Goal: Transaction & Acquisition: Purchase product/service

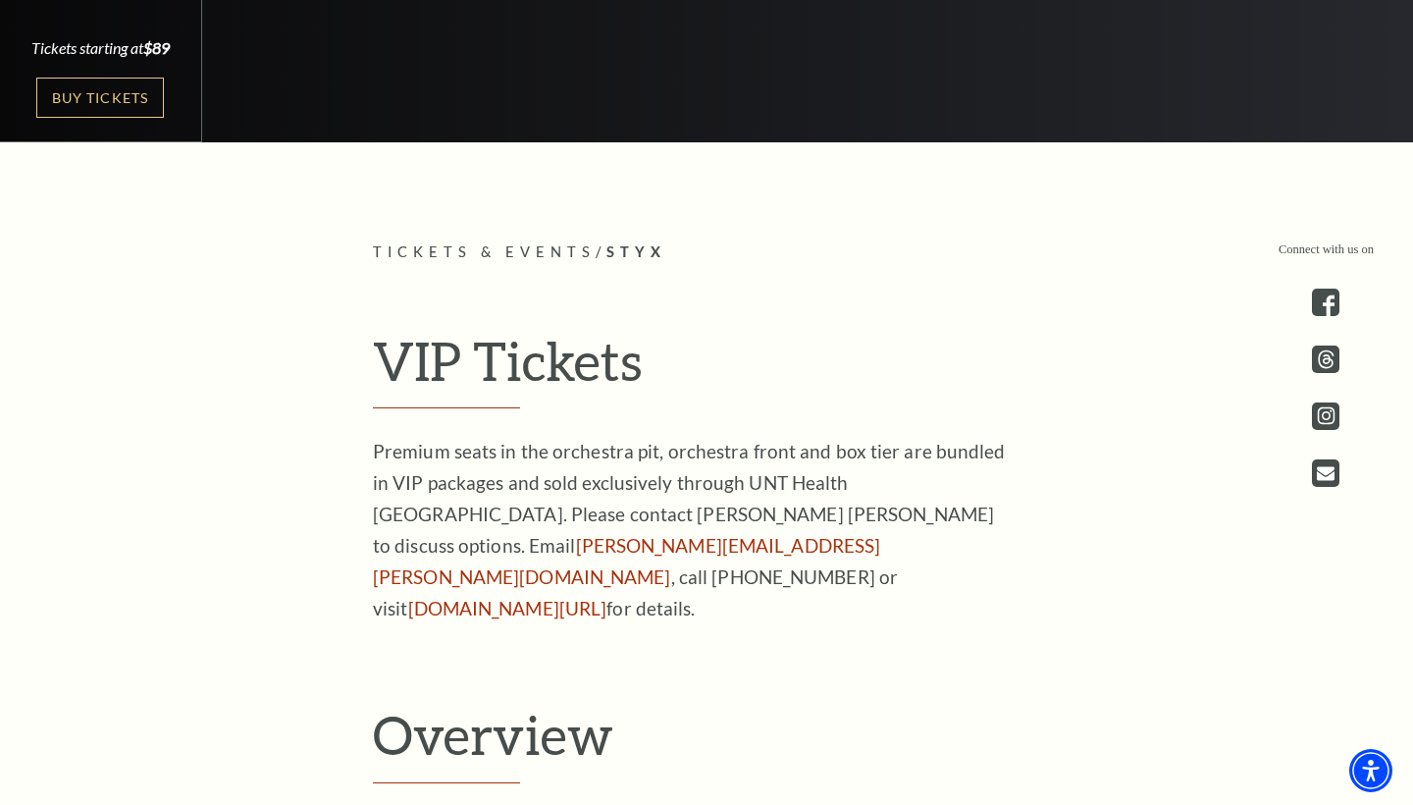
scroll to position [988, 0]
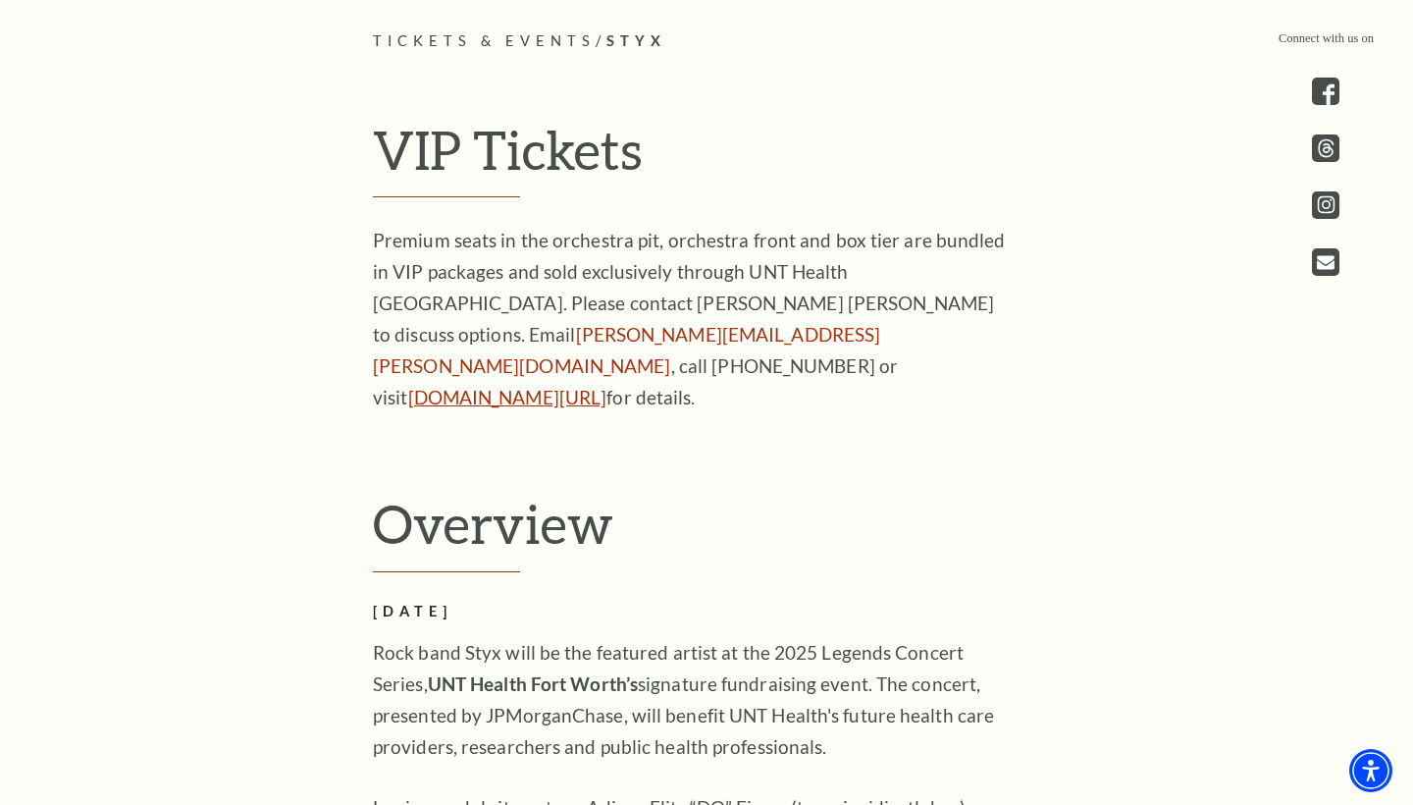
click at [512, 386] on link "[DOMAIN_NAME][URL]" at bounding box center [507, 397] width 199 height 23
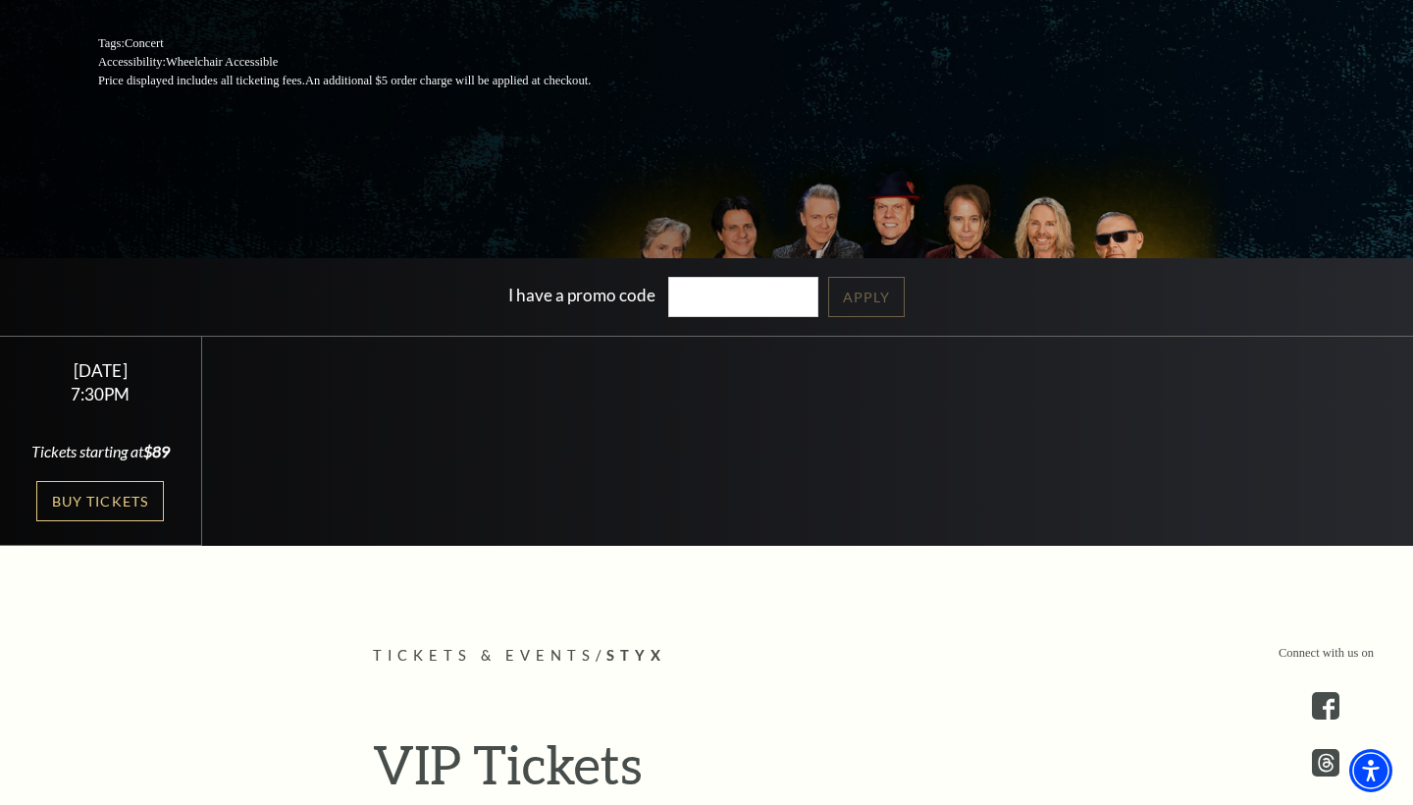
scroll to position [624, 0]
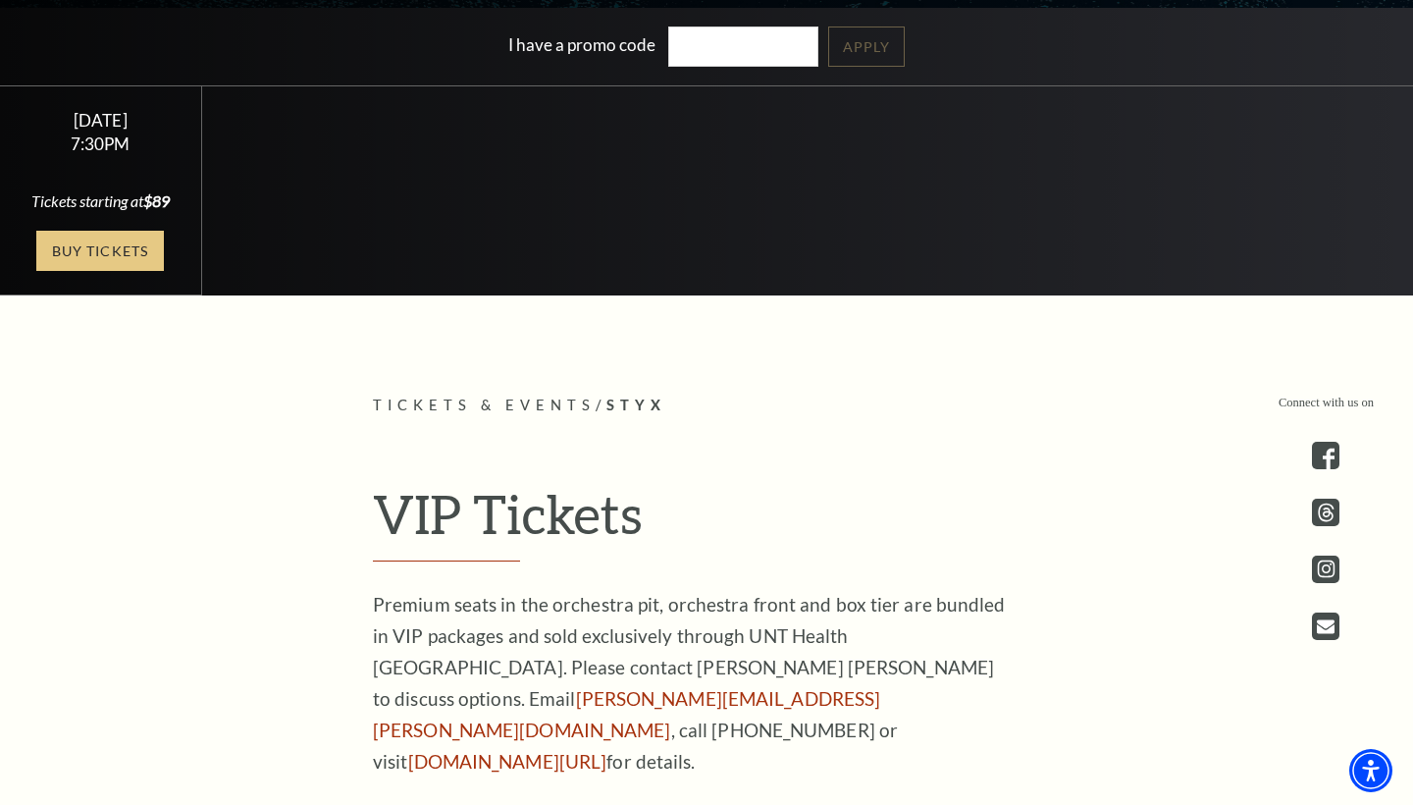
click at [131, 271] on link "Buy Tickets" at bounding box center [100, 251] width 128 height 40
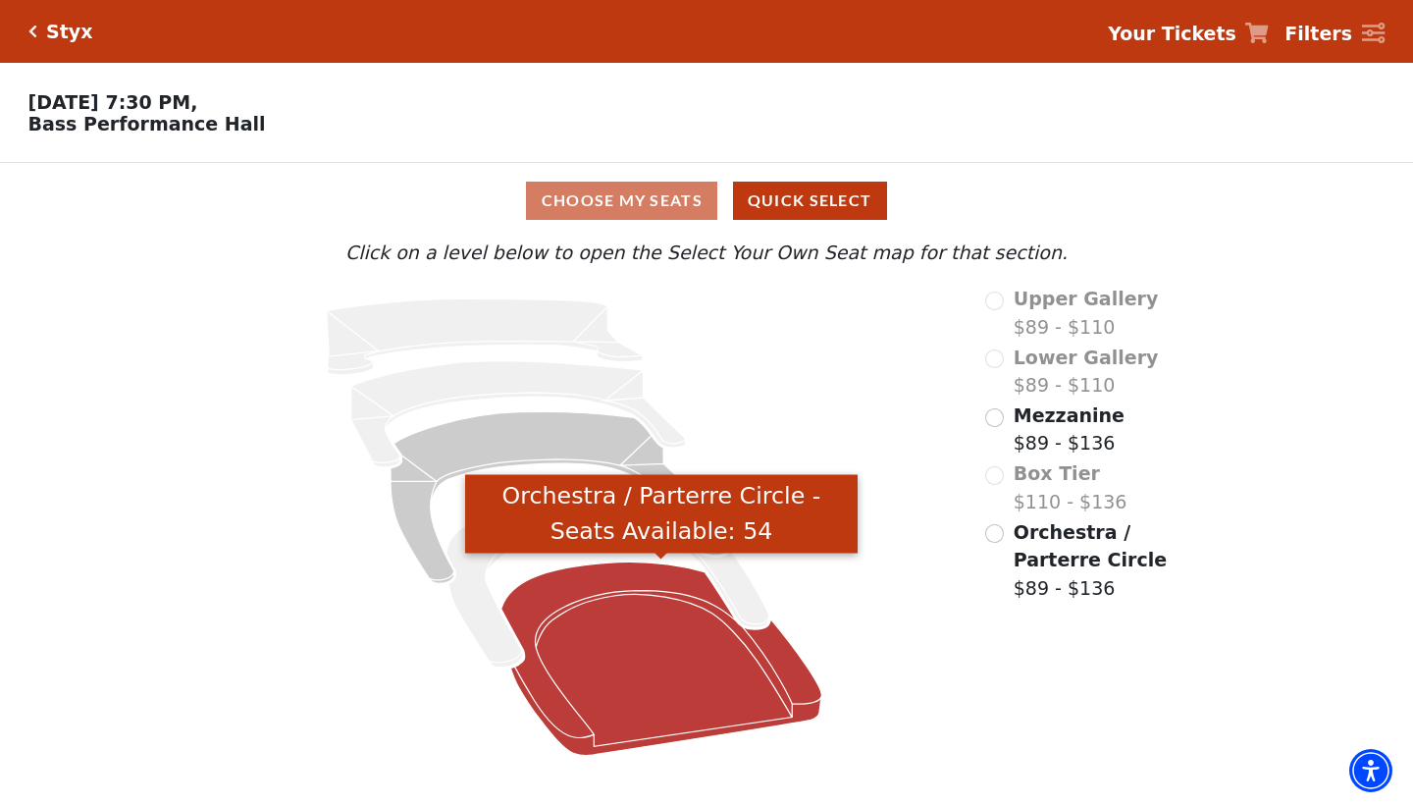
click at [626, 623] on icon "Orchestra / Parterre Circle - Seats Available: 54" at bounding box center [662, 657] width 320 height 193
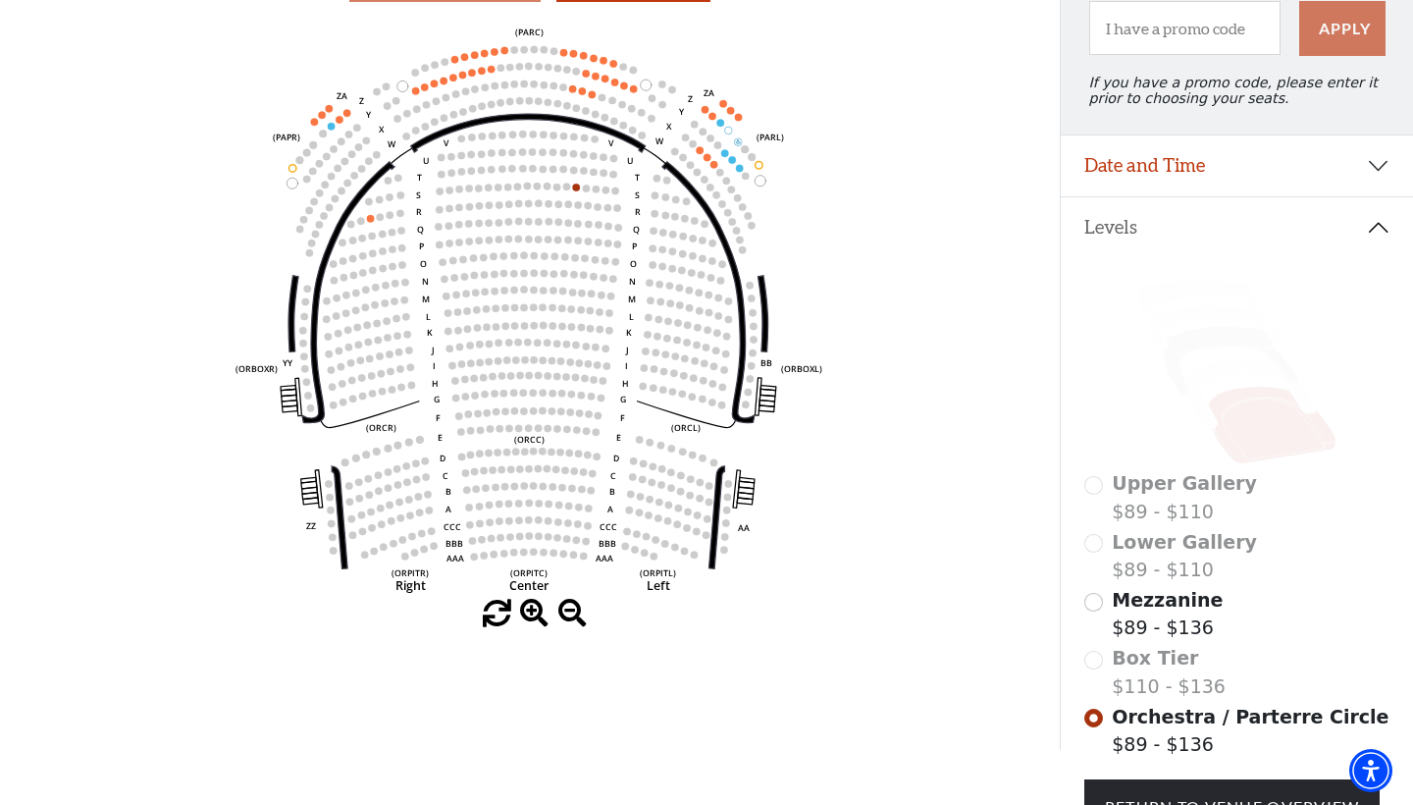
scroll to position [225, 0]
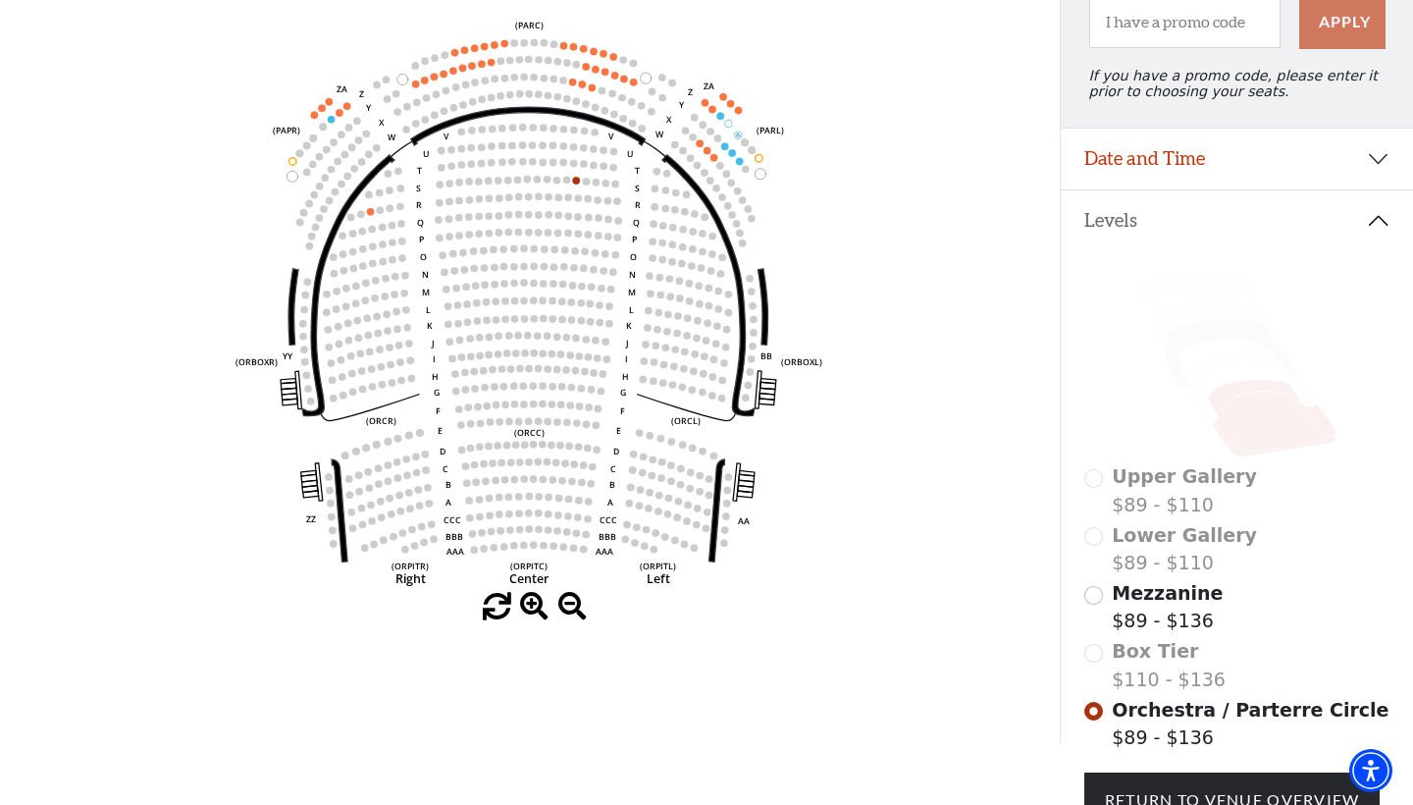
click at [1092, 598] on input "Mezzanine$89 - $136\a" at bounding box center [1093, 595] width 19 height 19
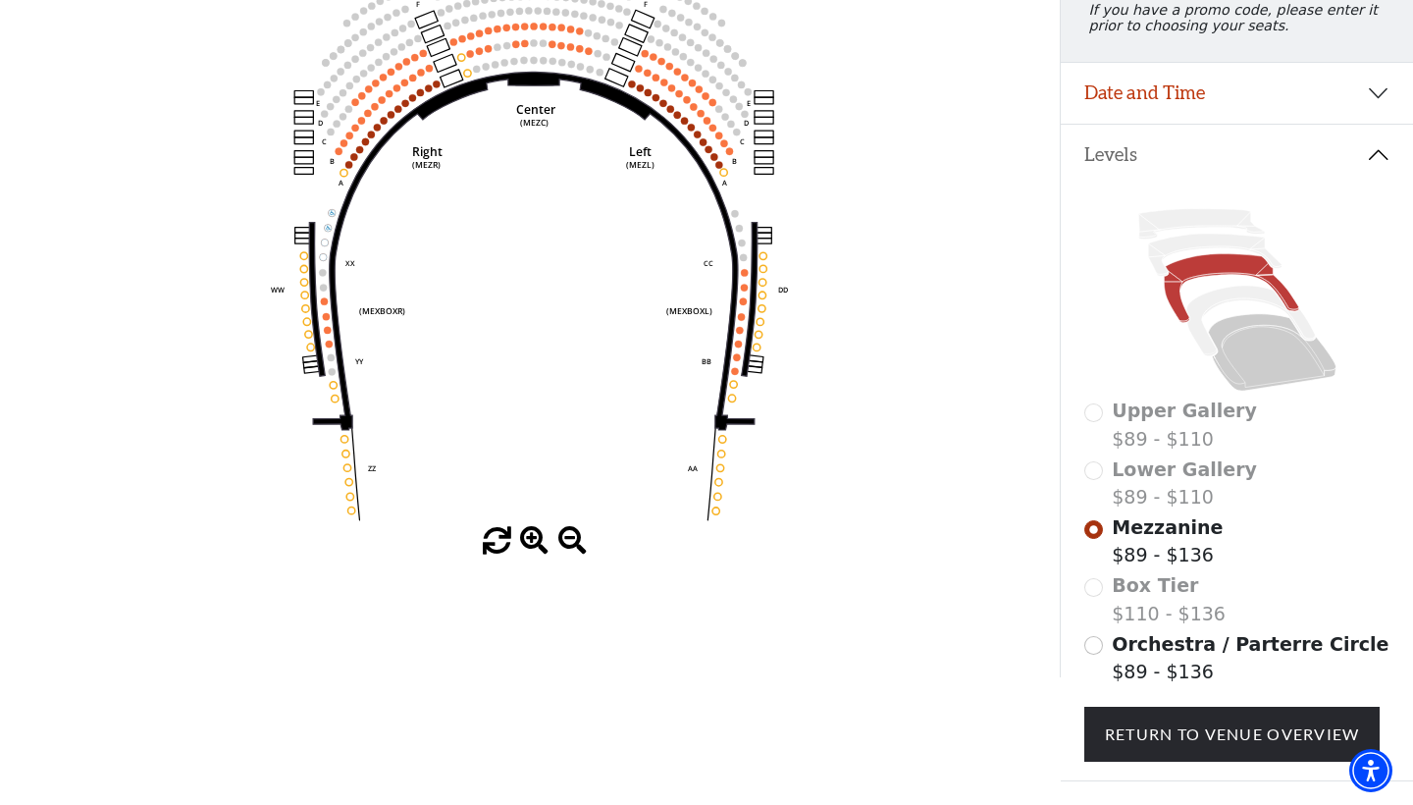
scroll to position [291, 0]
click at [1096, 640] on input "Orchestra / Parterre Circle$89 - $136\a" at bounding box center [1093, 645] width 19 height 19
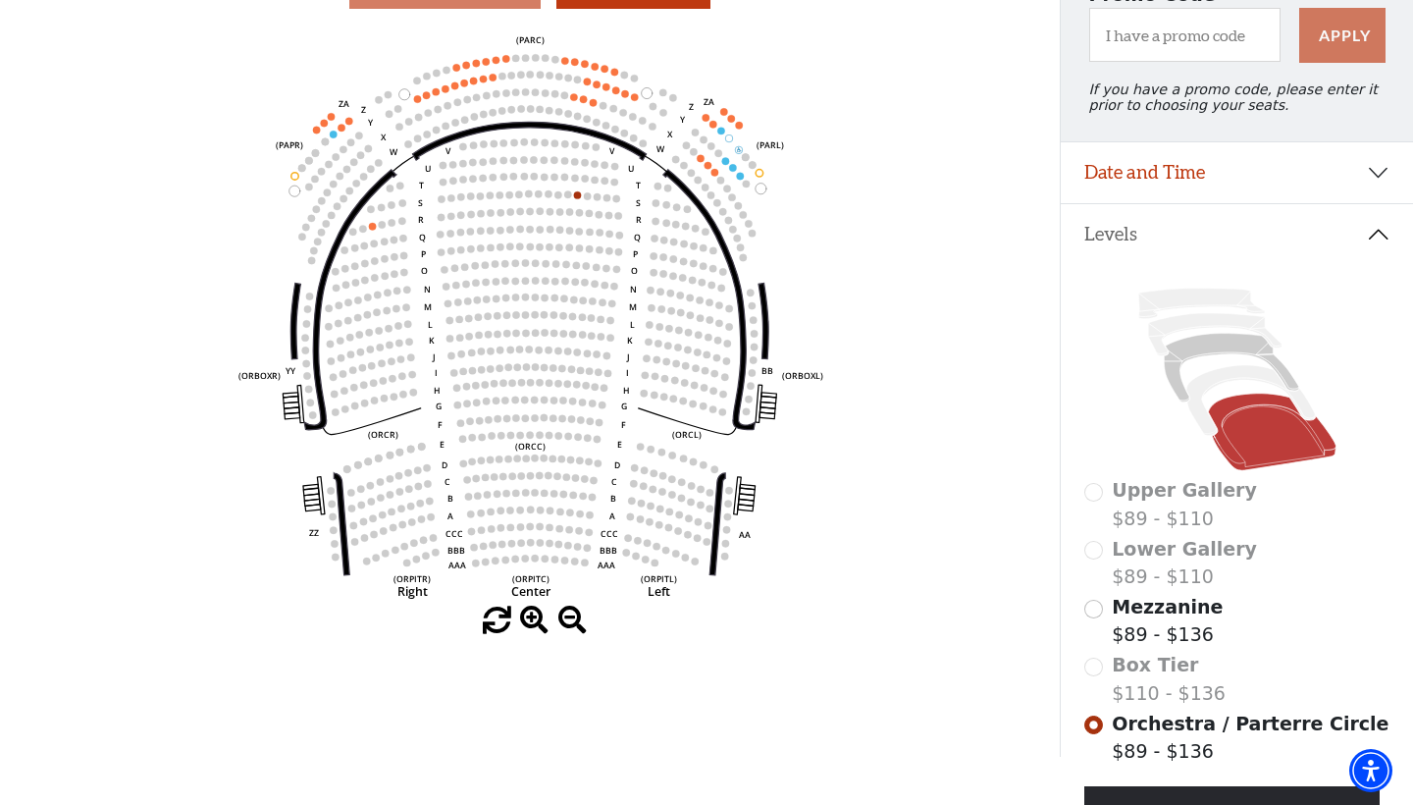
scroll to position [211, 0]
click at [1099, 602] on input "Mezzanine$89 - $136\a" at bounding box center [1093, 609] width 19 height 19
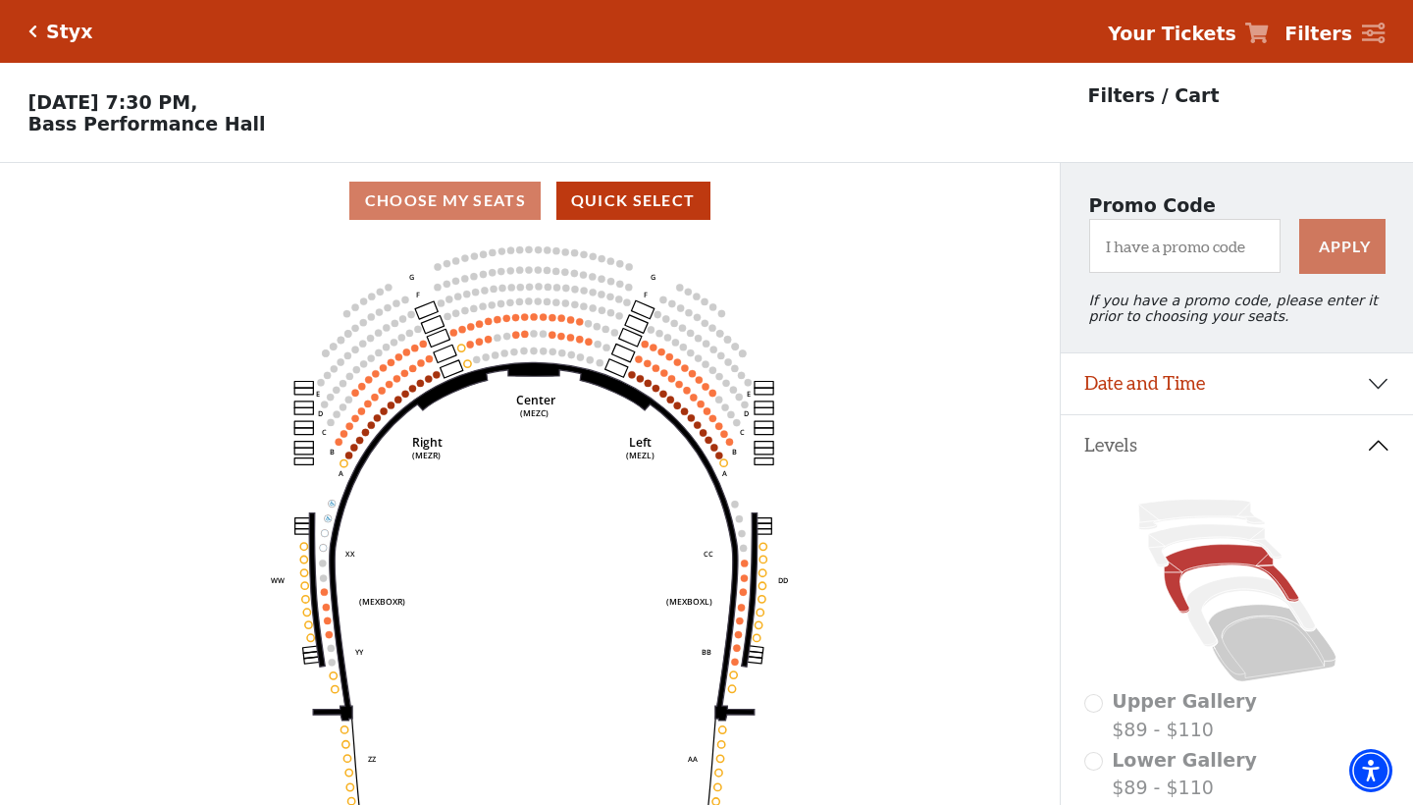
scroll to position [91, 0]
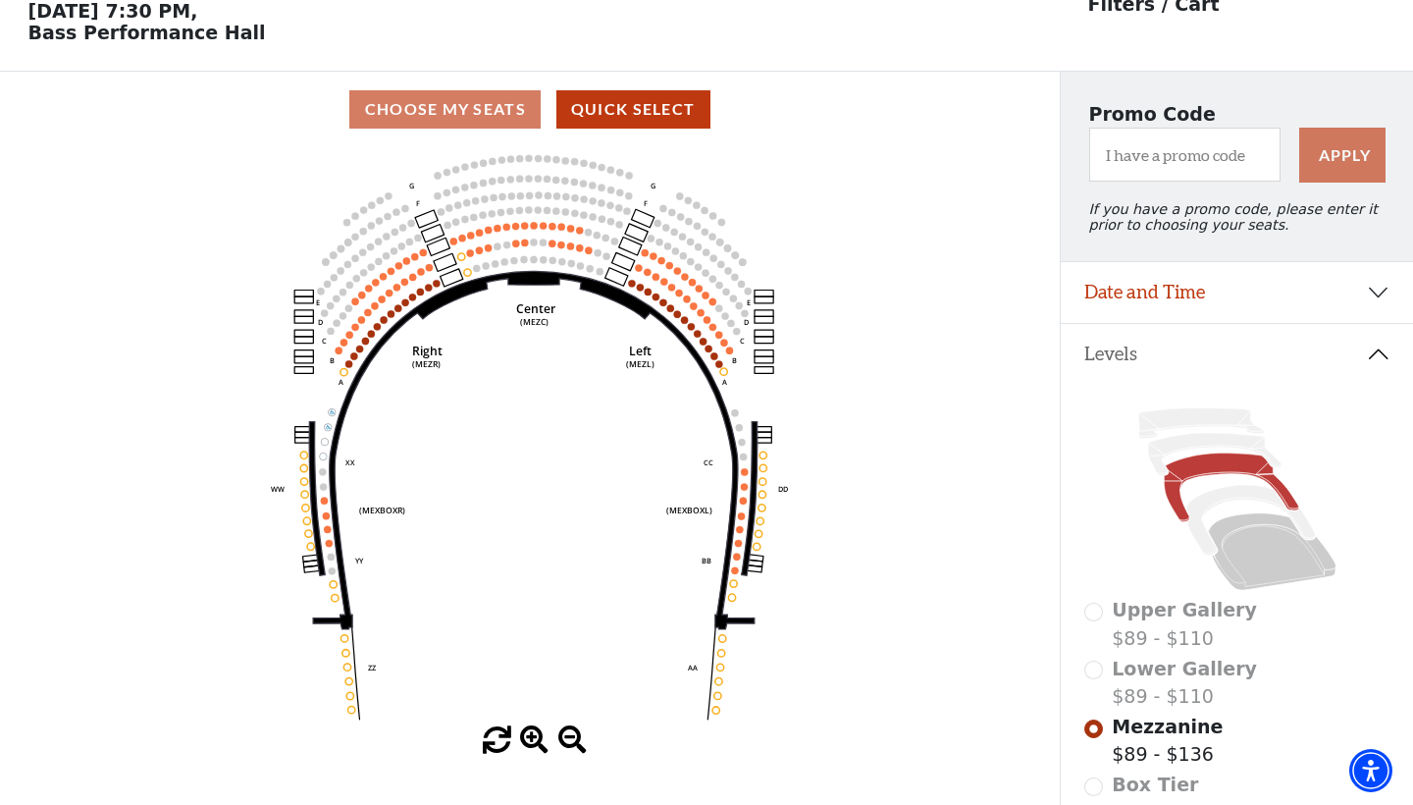
click at [739, 518] on use "Seat Selected" at bounding box center [741, 515] width 8 height 8
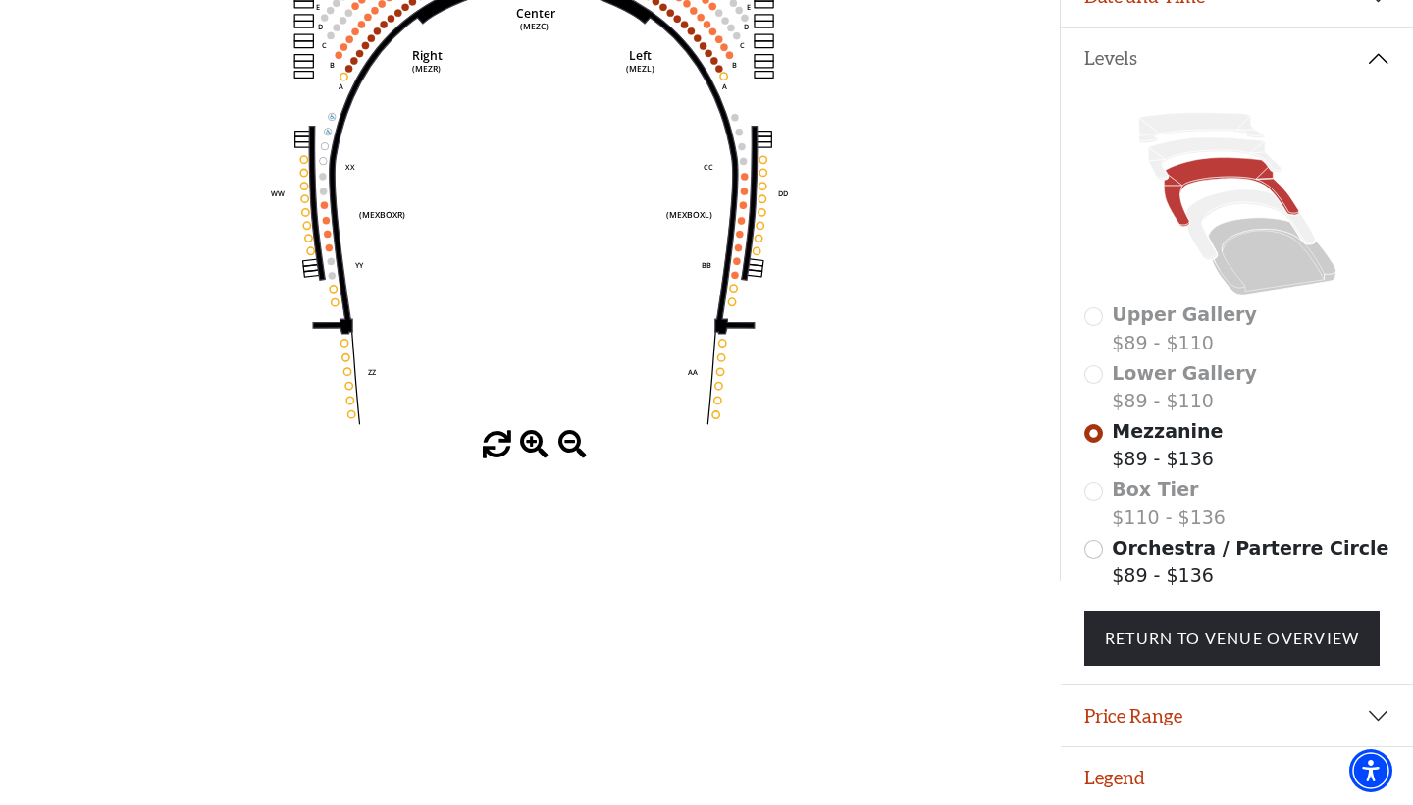
scroll to position [386, 0]
click at [1094, 549] on input "Orchestra / Parterre Circle$89 - $136\a" at bounding box center [1093, 550] width 19 height 19
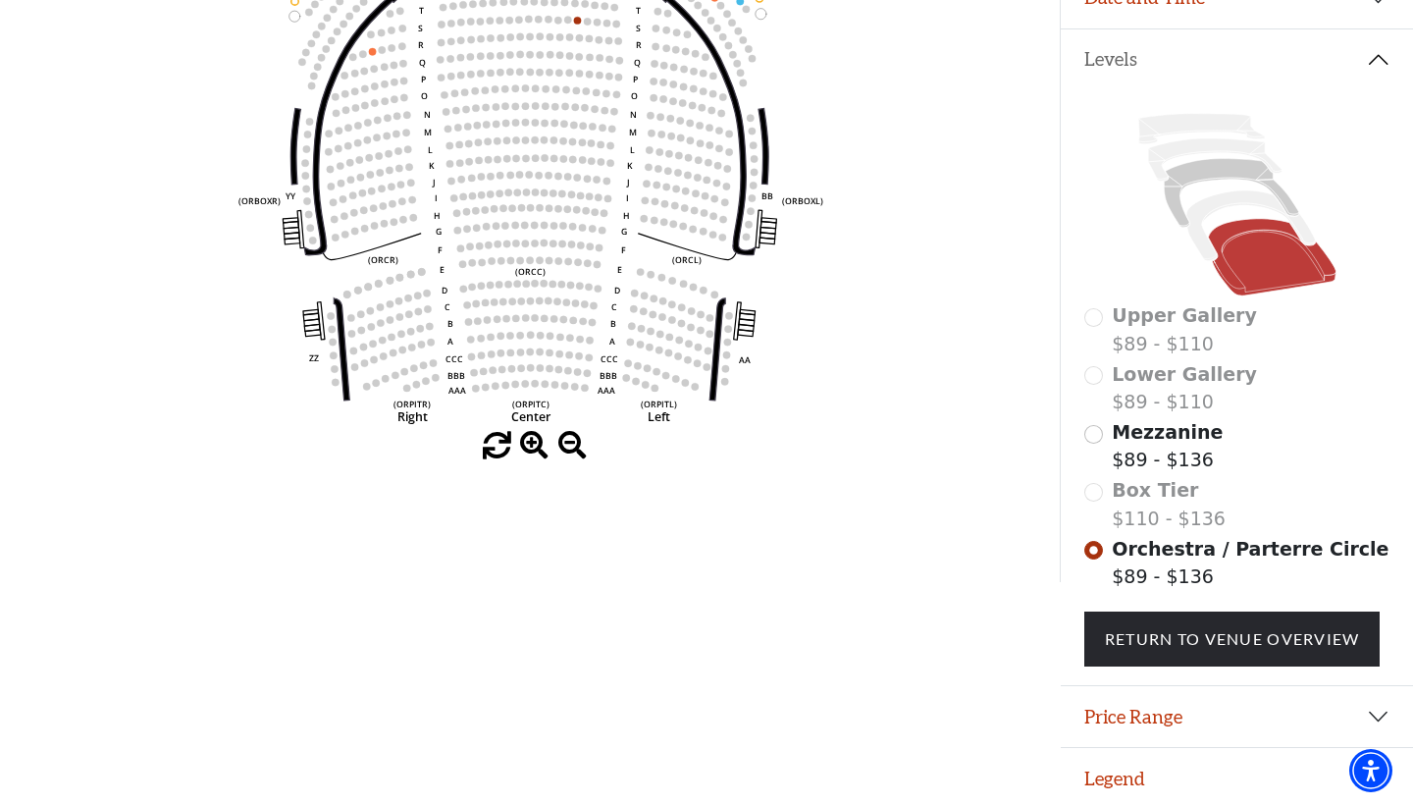
click at [1096, 427] on input "Mezzanine$89 - $136\a" at bounding box center [1093, 434] width 19 height 19
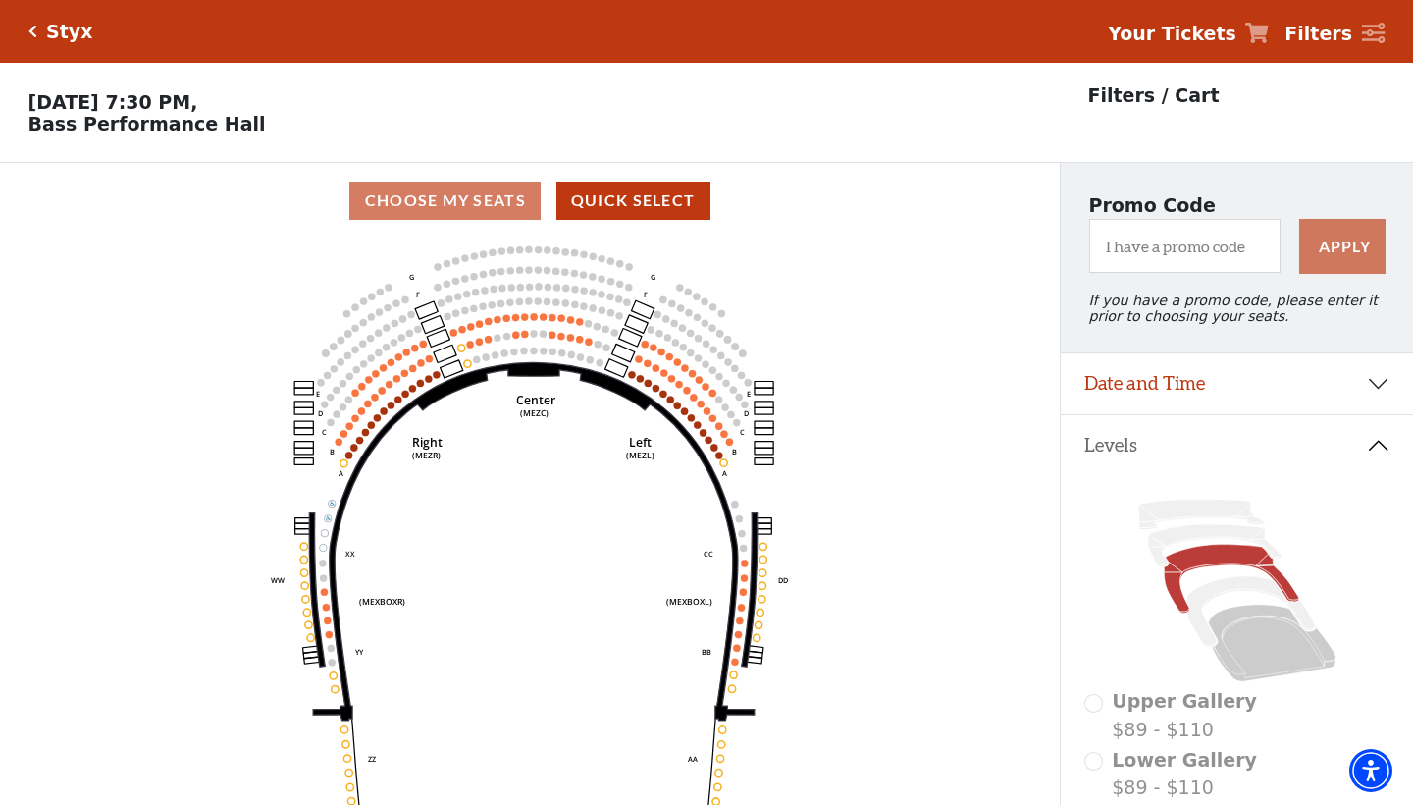
scroll to position [0, 0]
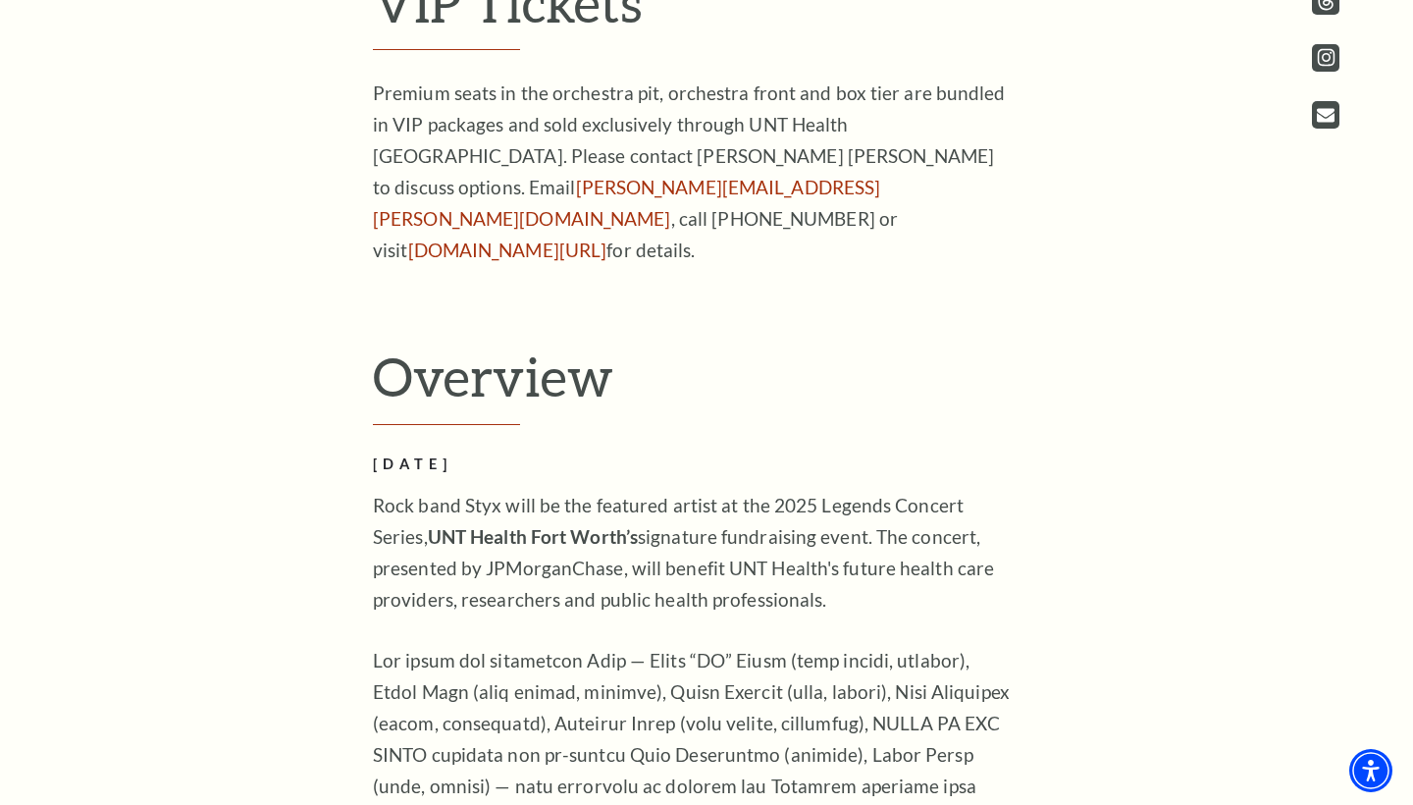
scroll to position [272, 0]
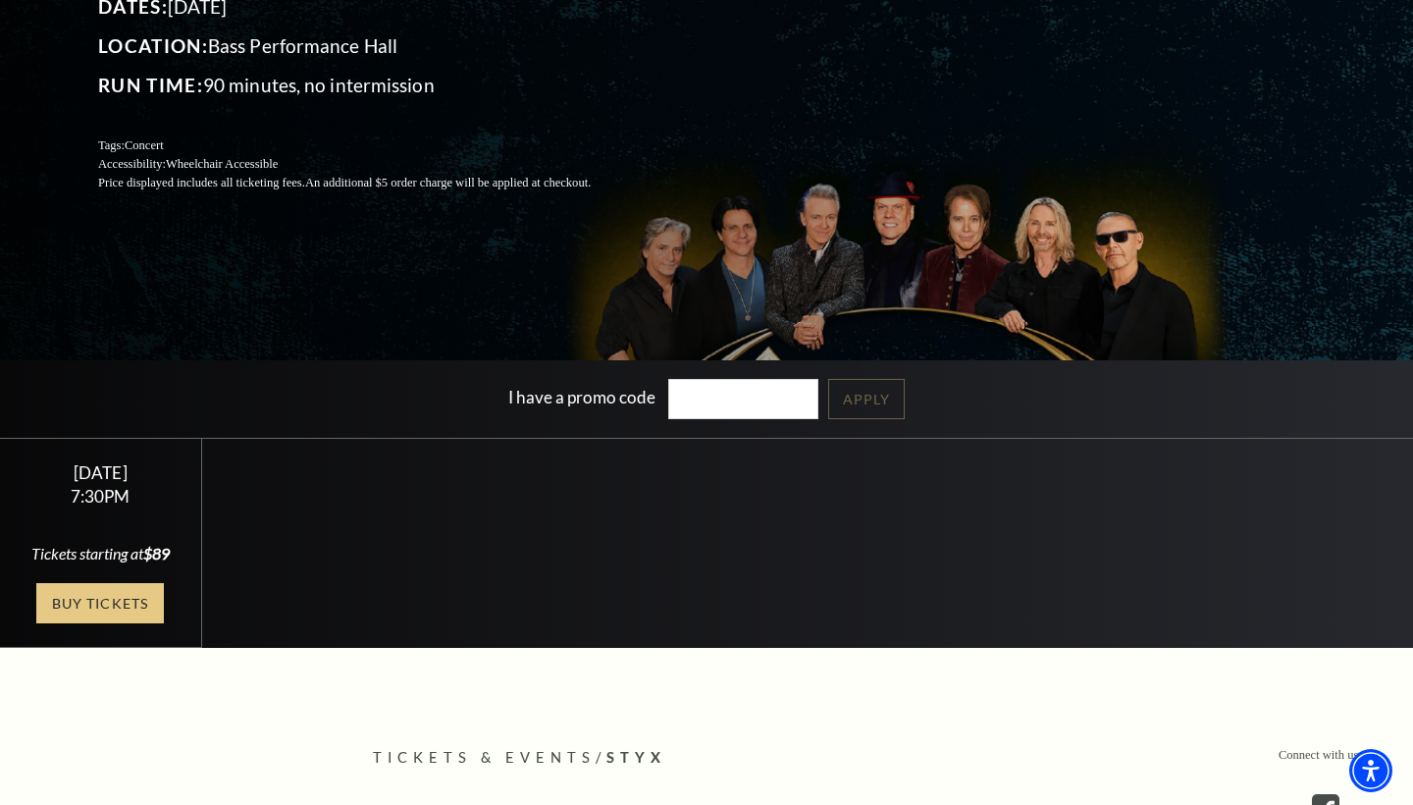
click at [76, 609] on link "Buy Tickets" at bounding box center [100, 603] width 128 height 40
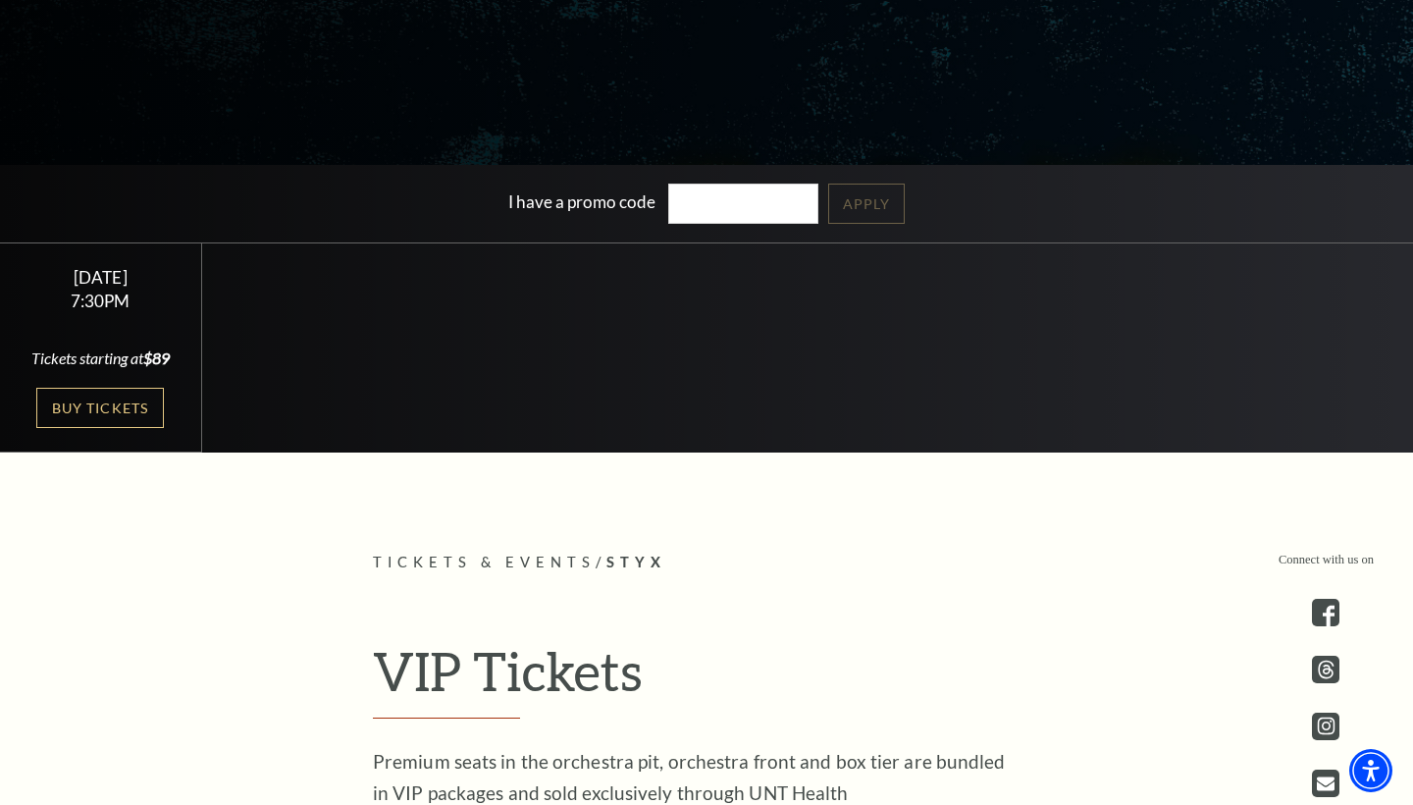
scroll to position [1073, 0]
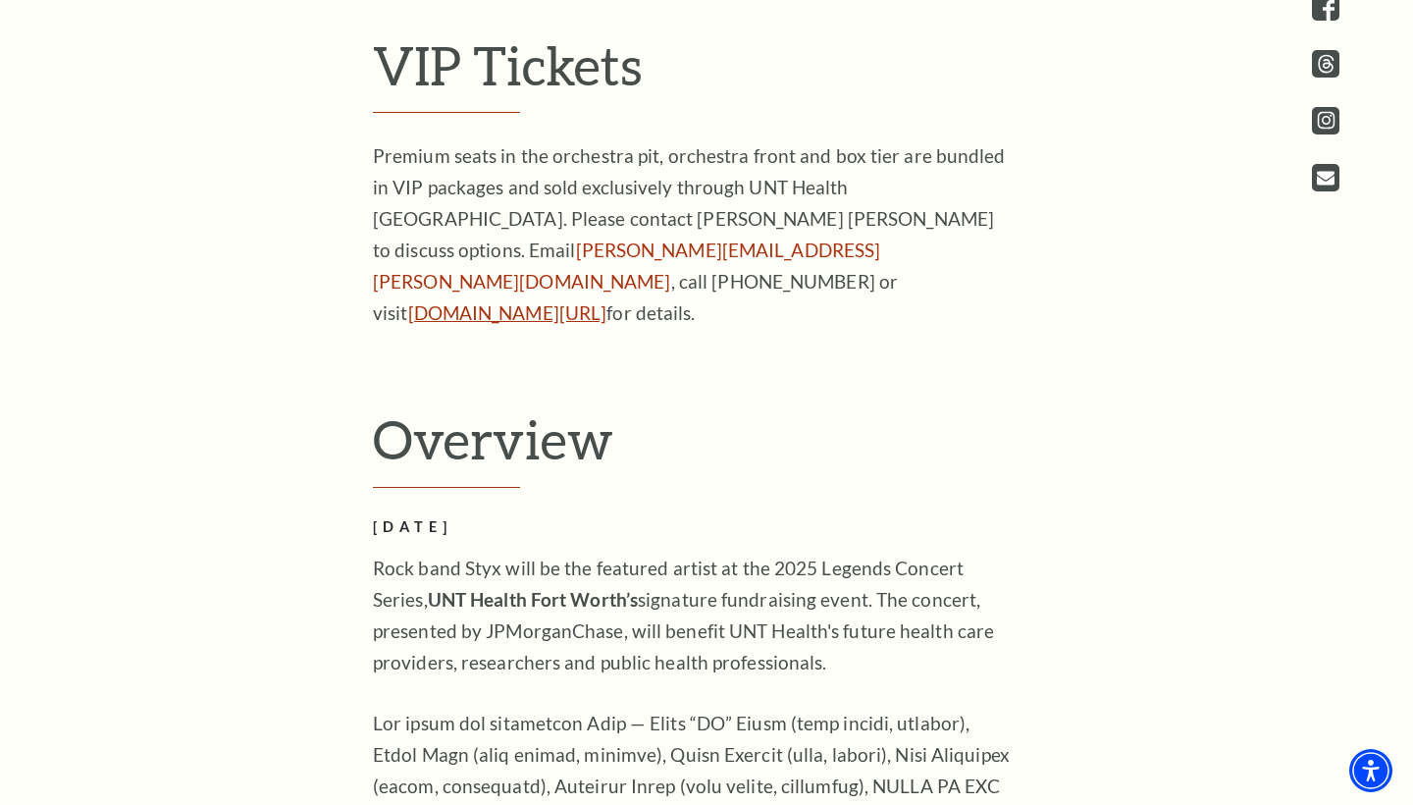
click at [521, 301] on link "[DOMAIN_NAME][URL]" at bounding box center [507, 312] width 199 height 23
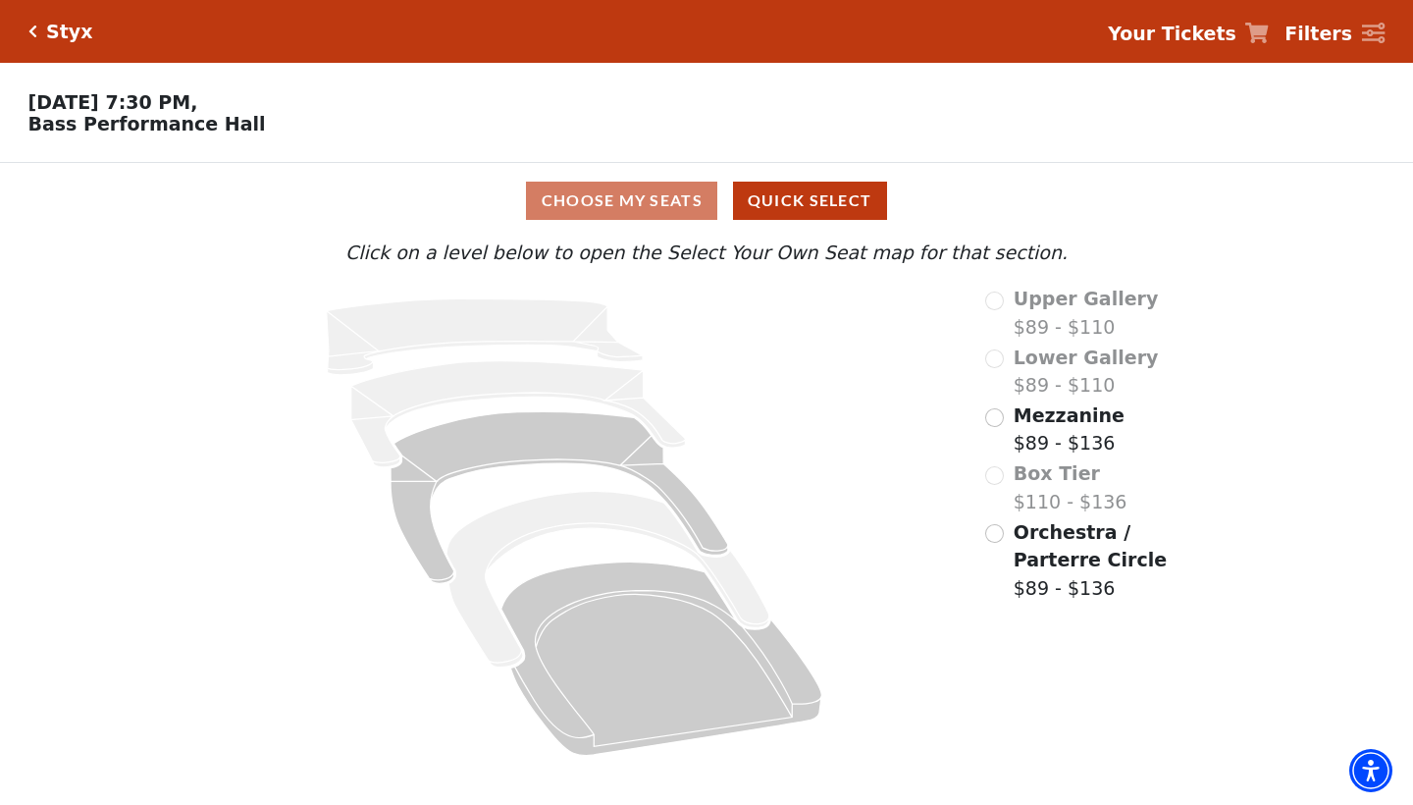
click at [1001, 526] on input "Orchestra / Parterre Circle$89 - $136\a" at bounding box center [994, 533] width 19 height 19
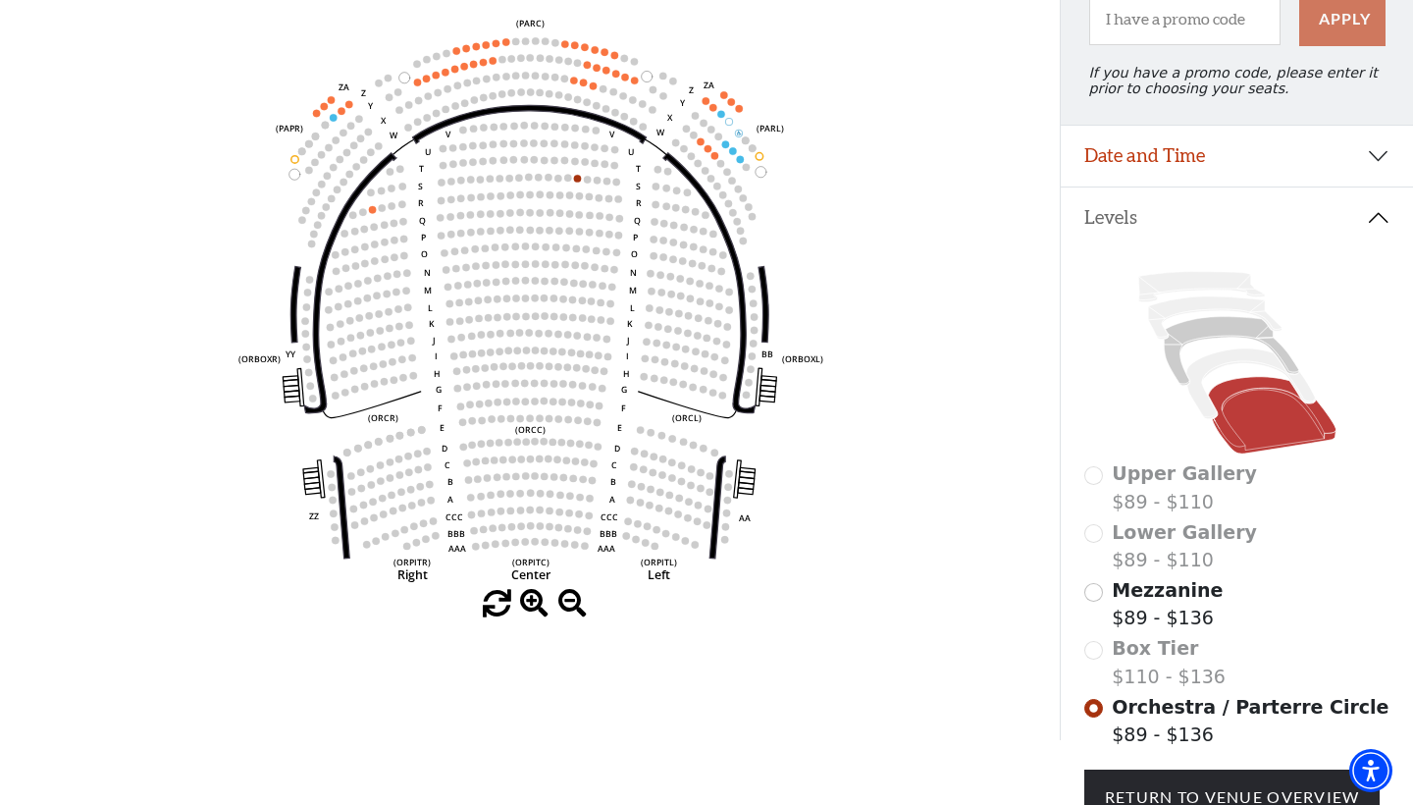
scroll to position [228, 0]
click at [1099, 591] on input "Mezzanine$89 - $136\a" at bounding box center [1093, 592] width 19 height 19
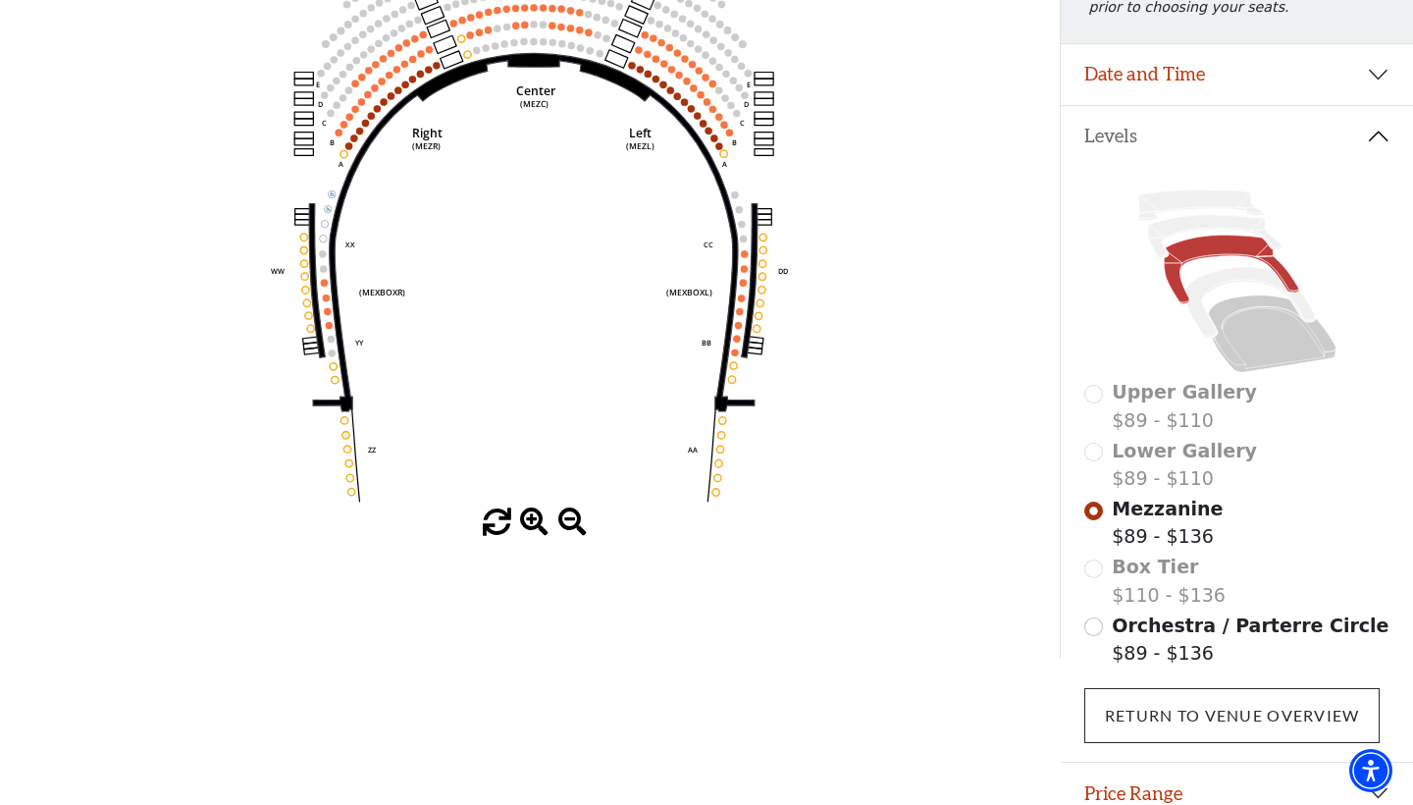
scroll to position [277, 0]
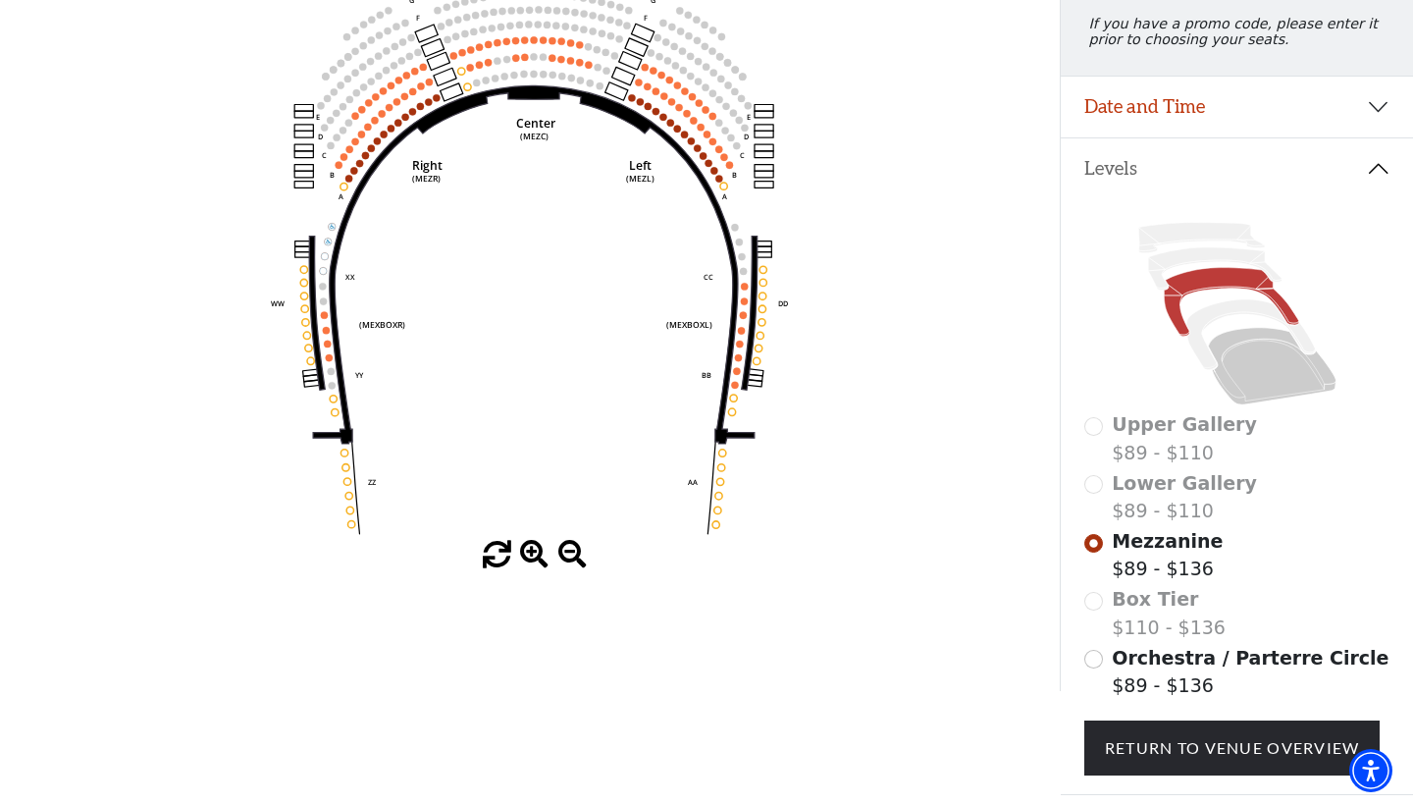
click at [1096, 655] on input "Orchestra / Parterre Circle$89 - $136\a" at bounding box center [1093, 659] width 19 height 19
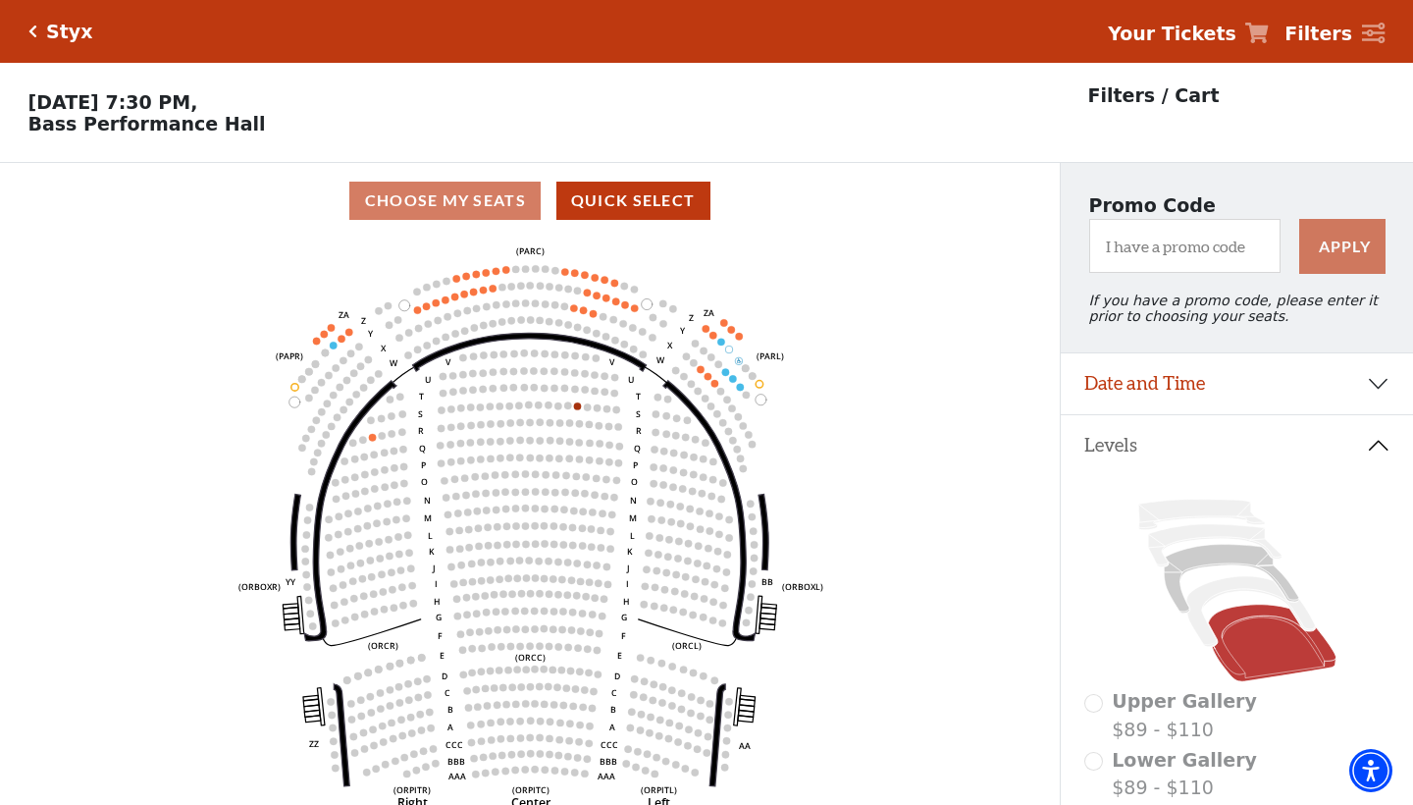
scroll to position [0, 0]
